Goal: Find specific page/section: Find specific page/section

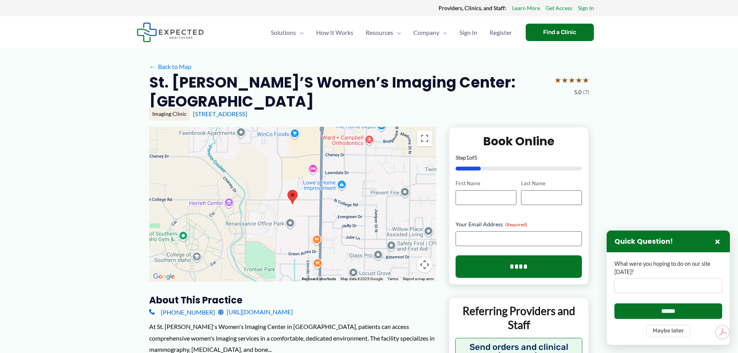
click at [286, 188] on div at bounding box center [292, 204] width 287 height 155
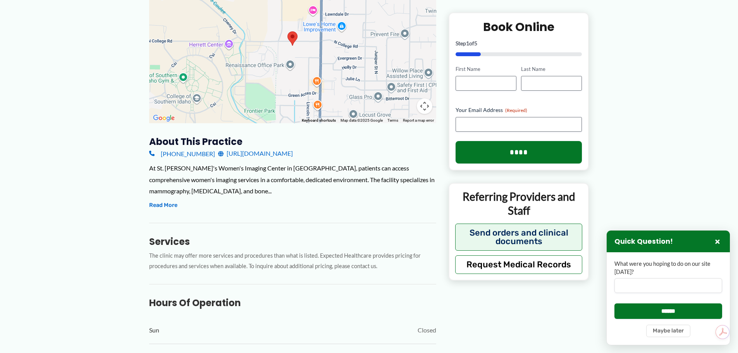
scroll to position [155, 0]
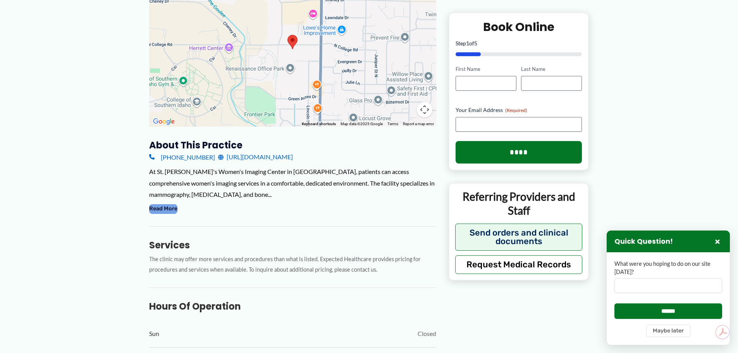
click at [164, 204] on button "Read More" at bounding box center [163, 208] width 28 height 9
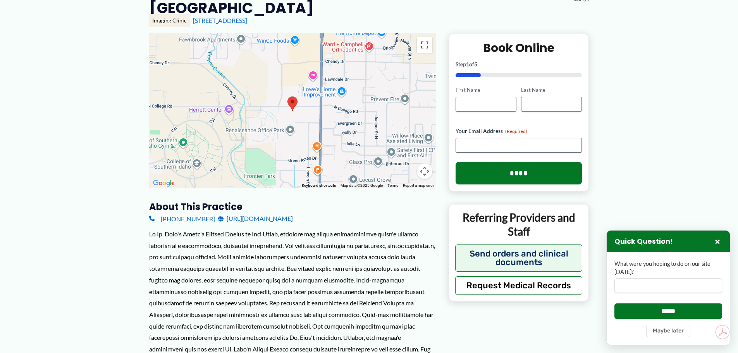
scroll to position [0, 0]
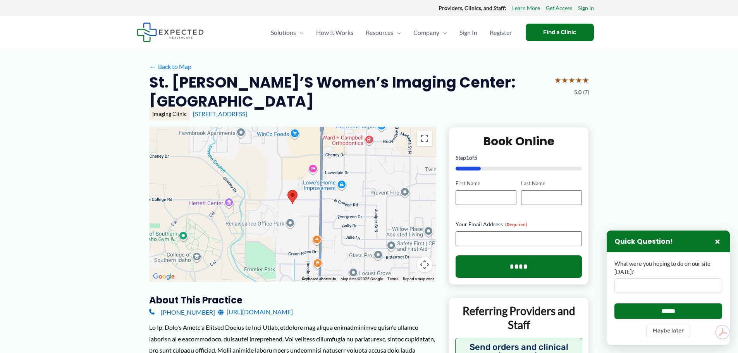
click at [288, 190] on area at bounding box center [288, 190] width 0 height 0
